Goal: Task Accomplishment & Management: Complete application form

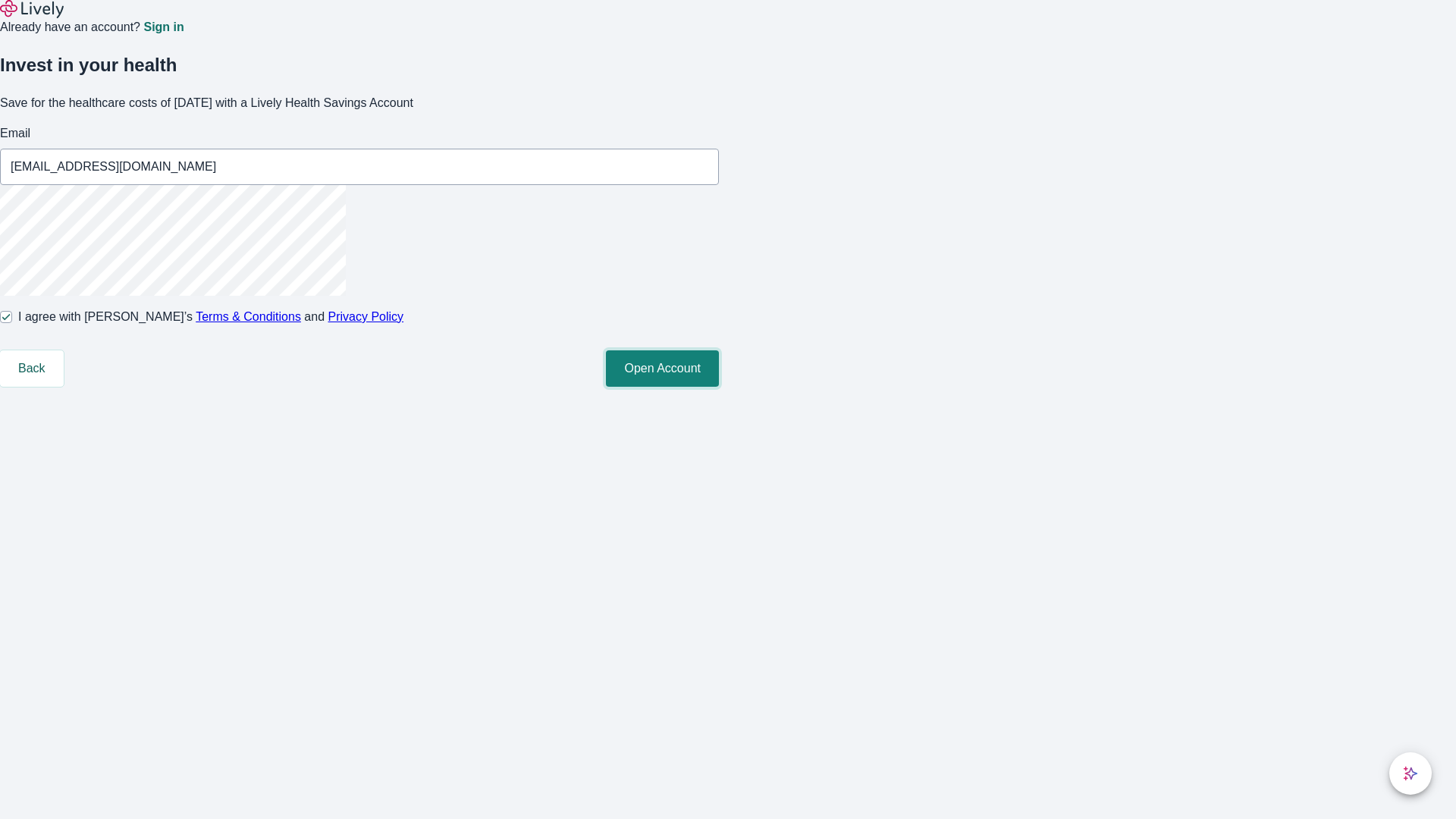
click at [719, 387] on button "Open Account" at bounding box center [662, 368] width 113 height 36
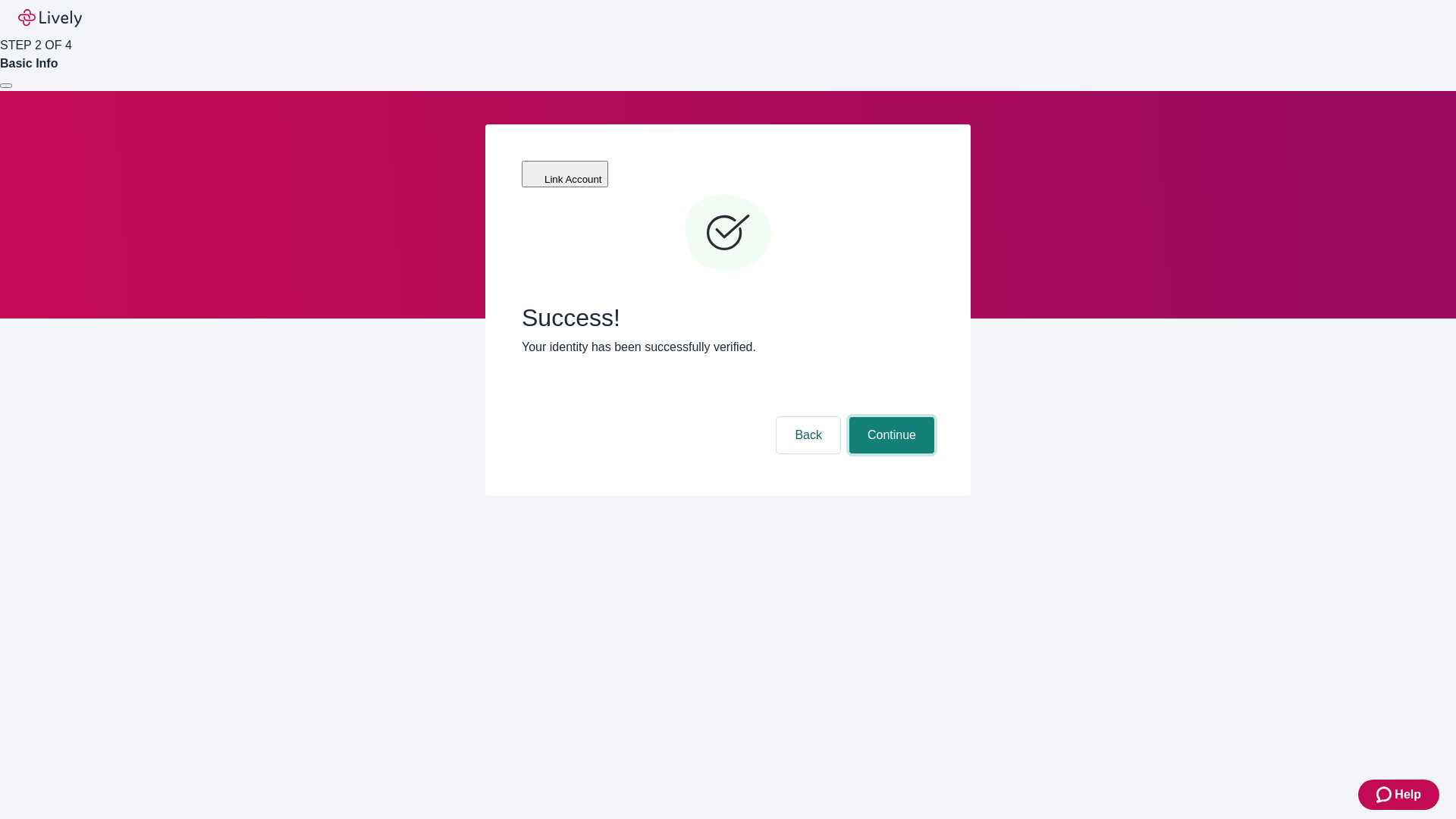
click at [889, 417] on button "Continue" at bounding box center [891, 435] width 85 height 36
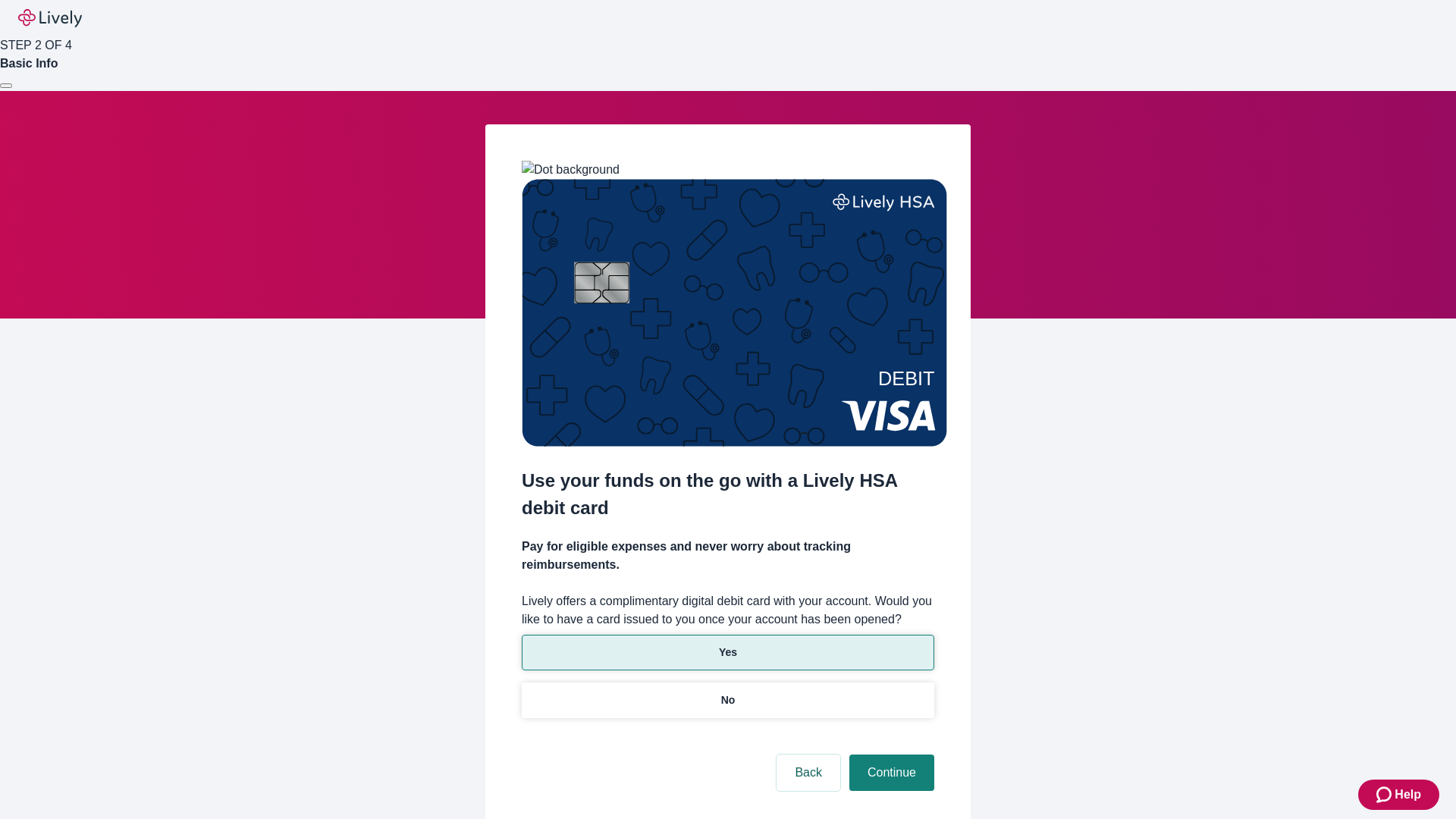
click at [728, 645] on p "Yes" at bounding box center [728, 652] width 19 height 16
click at [889, 755] on button "Continue" at bounding box center [891, 773] width 85 height 36
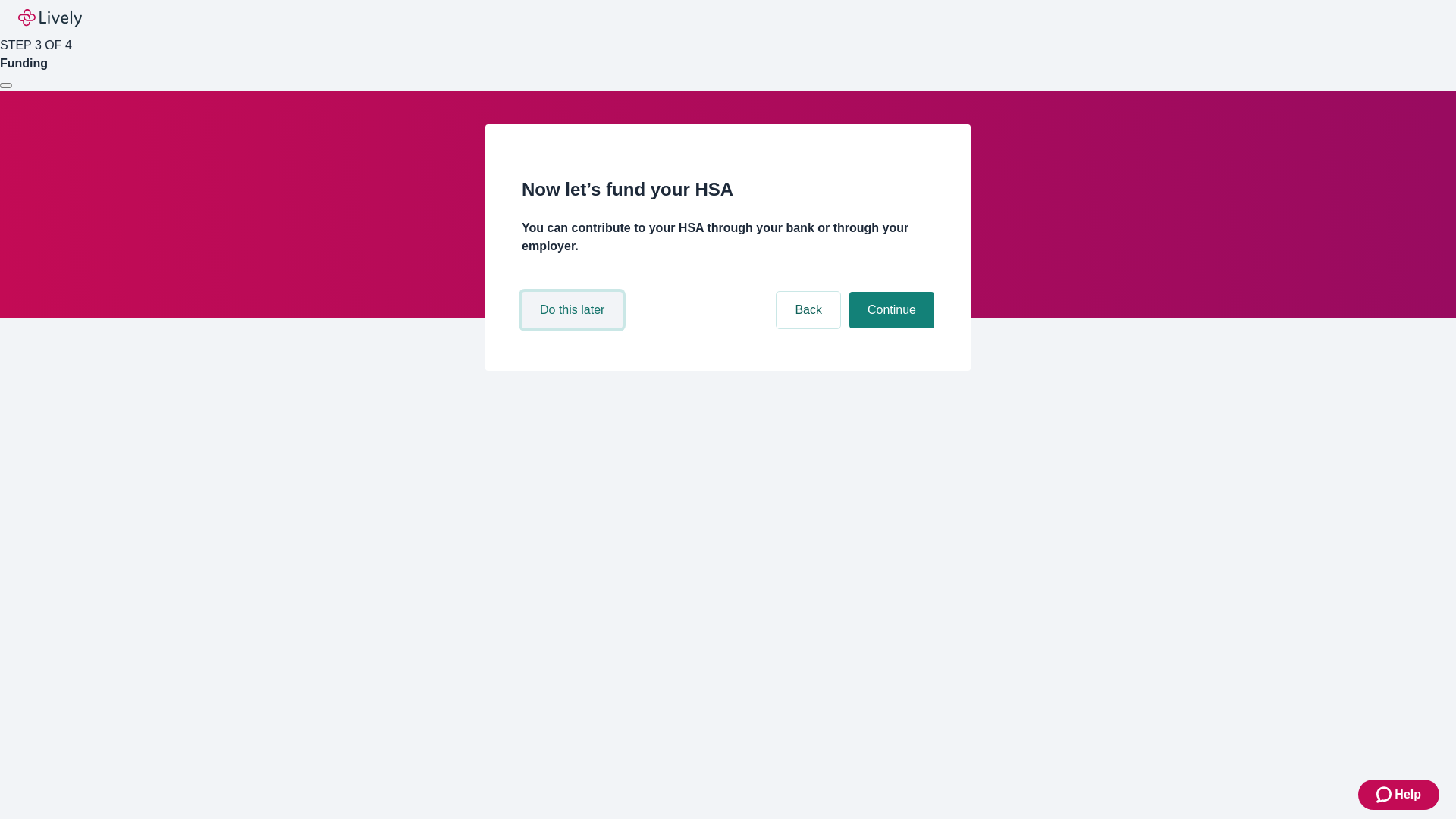
click at [574, 328] on button "Do this later" at bounding box center [572, 310] width 101 height 36
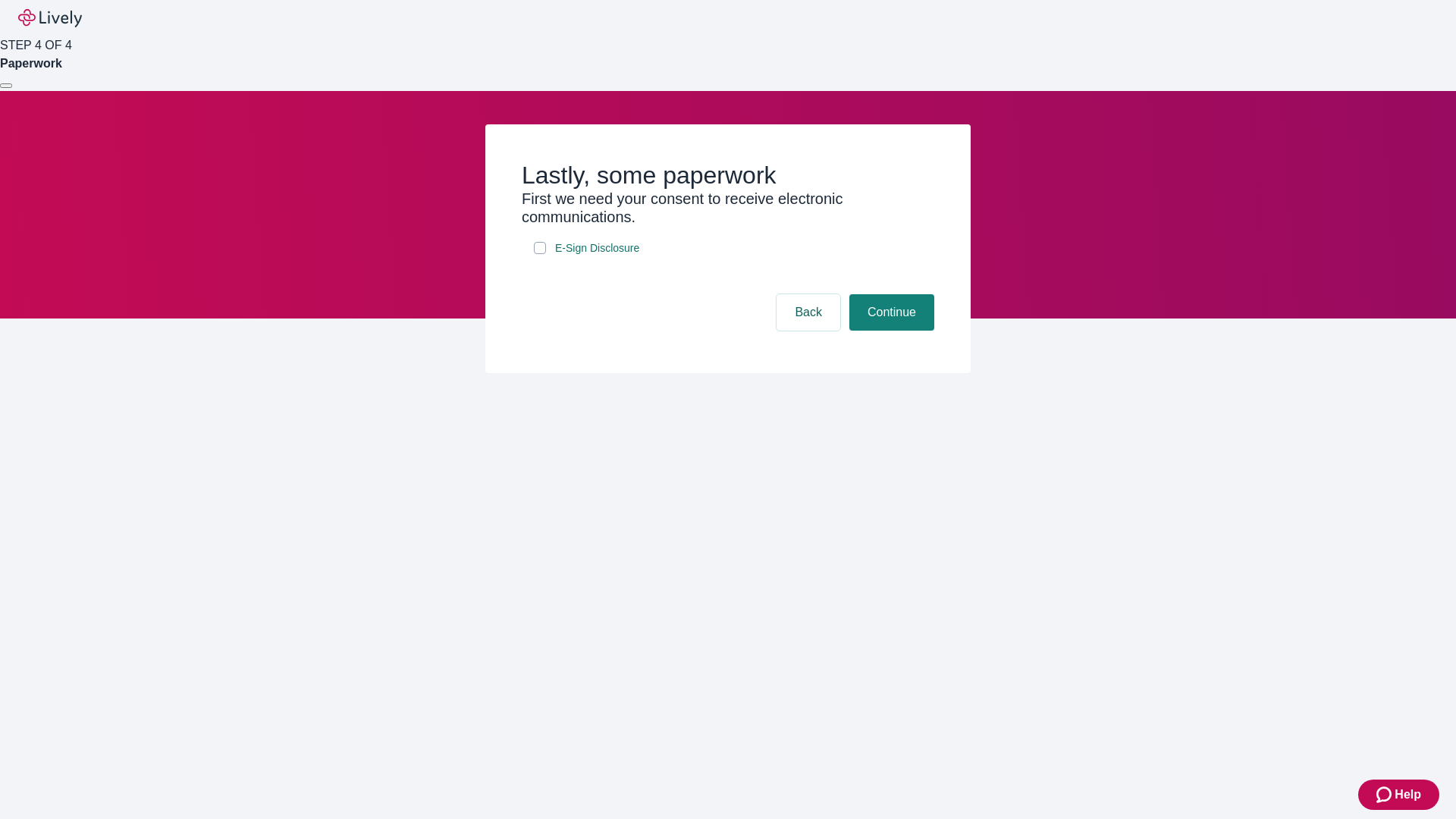
click at [540, 254] on input "E-Sign Disclosure" at bounding box center [540, 248] width 12 height 12
checkbox input "true"
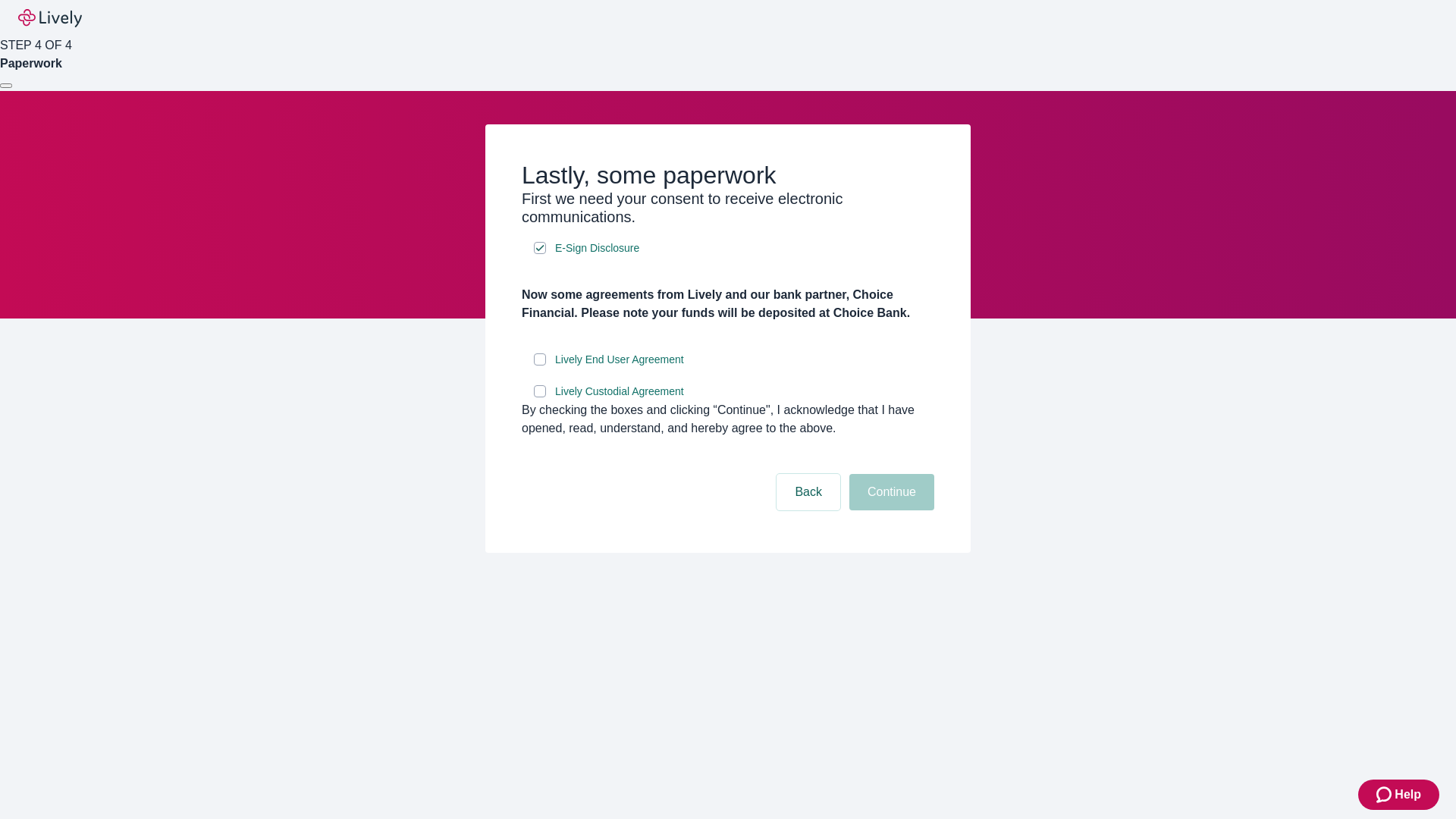
click at [540, 365] on input "Lively End User Agreement" at bounding box center [540, 360] width 12 height 12
checkbox input "true"
click at [540, 398] on input "Lively Custodial Agreement" at bounding box center [540, 391] width 12 height 12
checkbox input "true"
click at [889, 510] on button "Continue" at bounding box center [891, 492] width 85 height 36
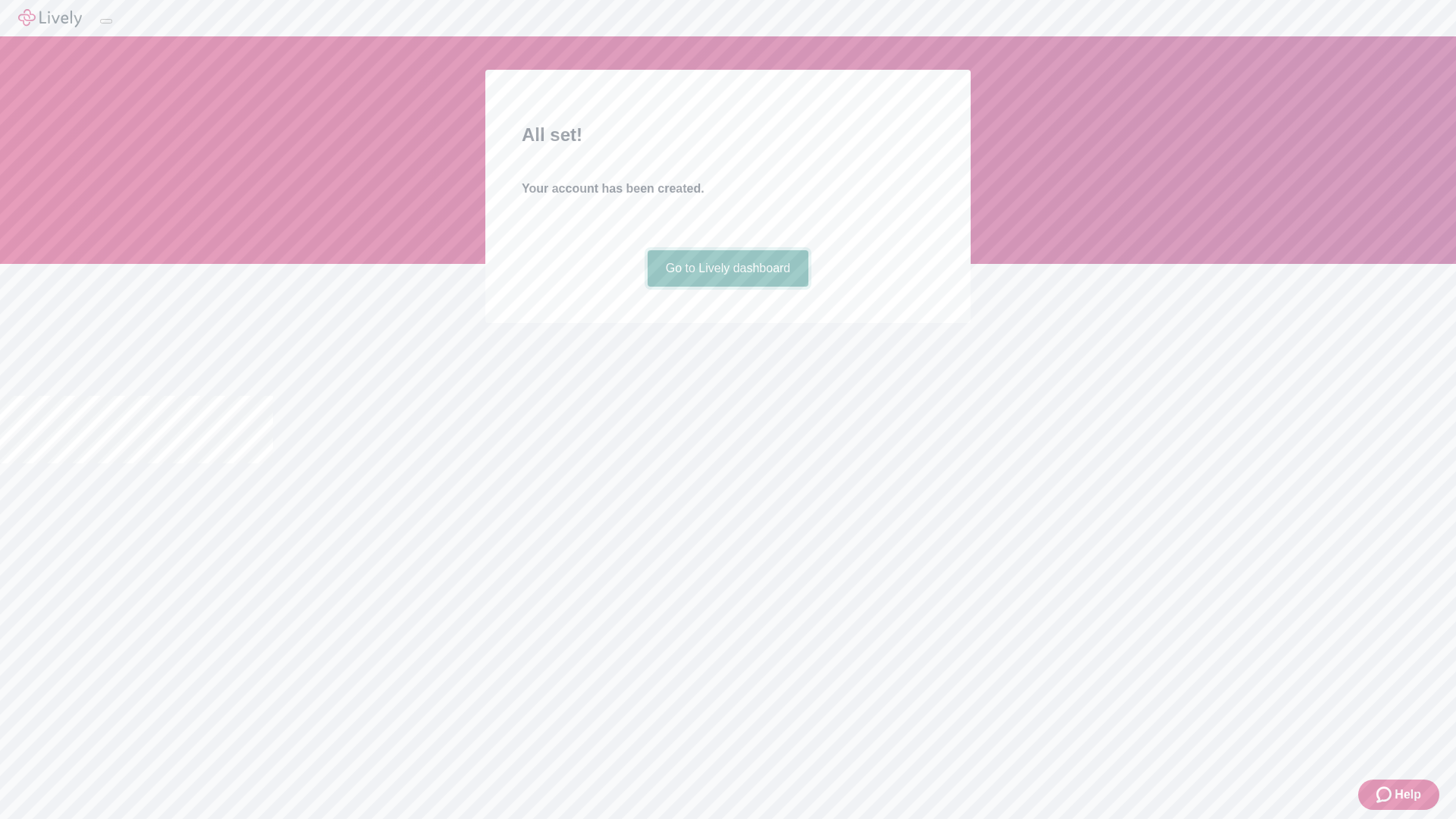
click at [728, 287] on link "Go to Lively dashboard" at bounding box center [728, 268] width 162 height 36
